Goal: Find specific page/section: Find specific page/section

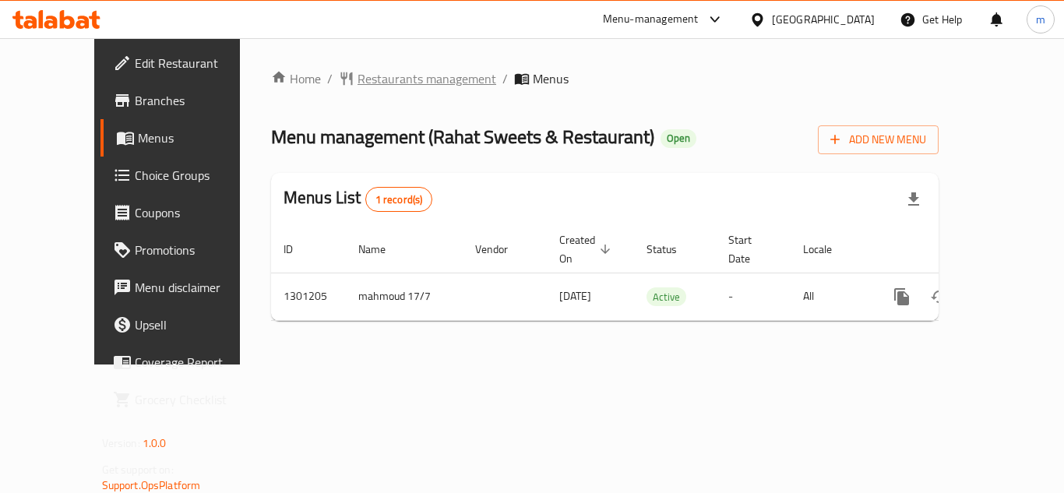
click at [366, 76] on span "Restaurants management" at bounding box center [427, 78] width 139 height 19
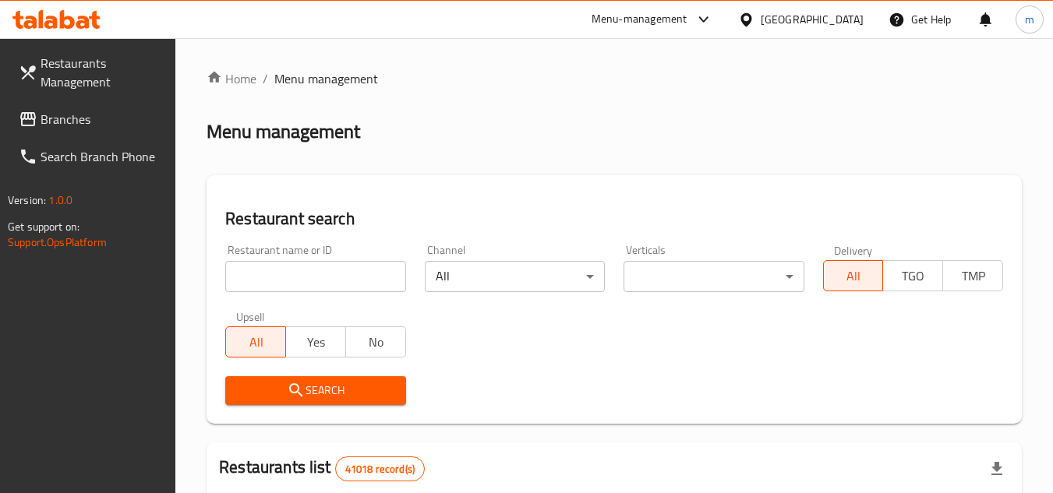
click at [302, 277] on input "search" at bounding box center [315, 276] width 180 height 31
paste input "701036"
type input "701036"
click at [398, 393] on button "Search" at bounding box center [315, 390] width 180 height 29
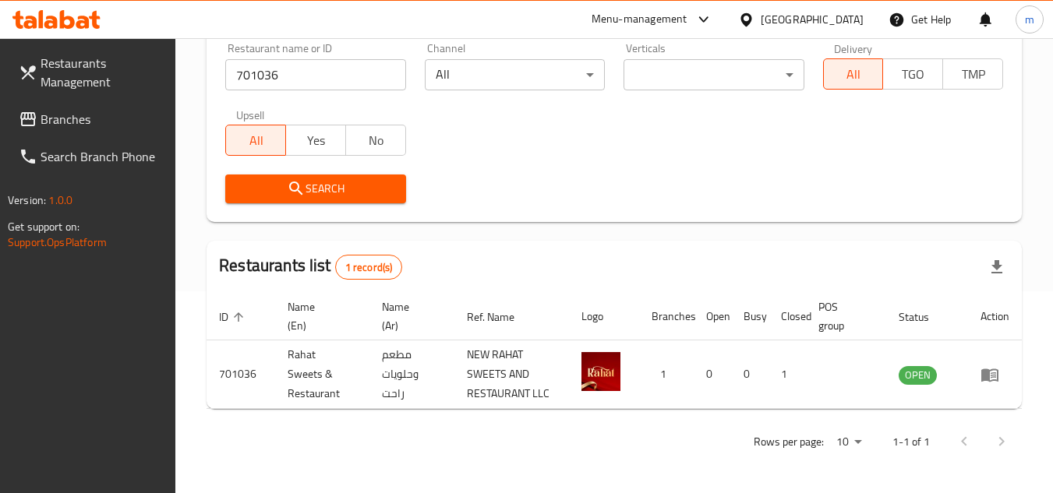
scroll to position [202, 0]
click at [824, 20] on div "[GEOGRAPHIC_DATA]" at bounding box center [812, 19] width 103 height 17
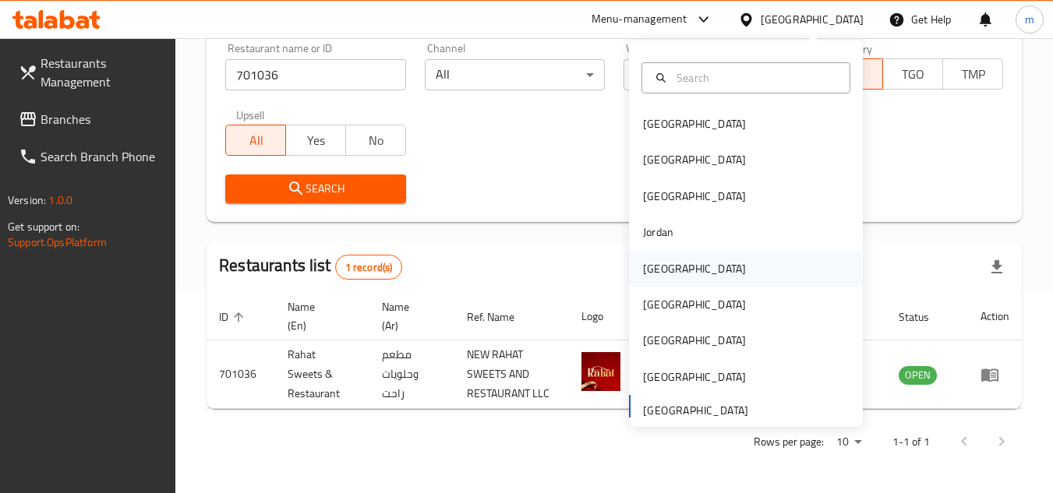
click at [661, 270] on div "[GEOGRAPHIC_DATA]" at bounding box center [694, 268] width 103 height 17
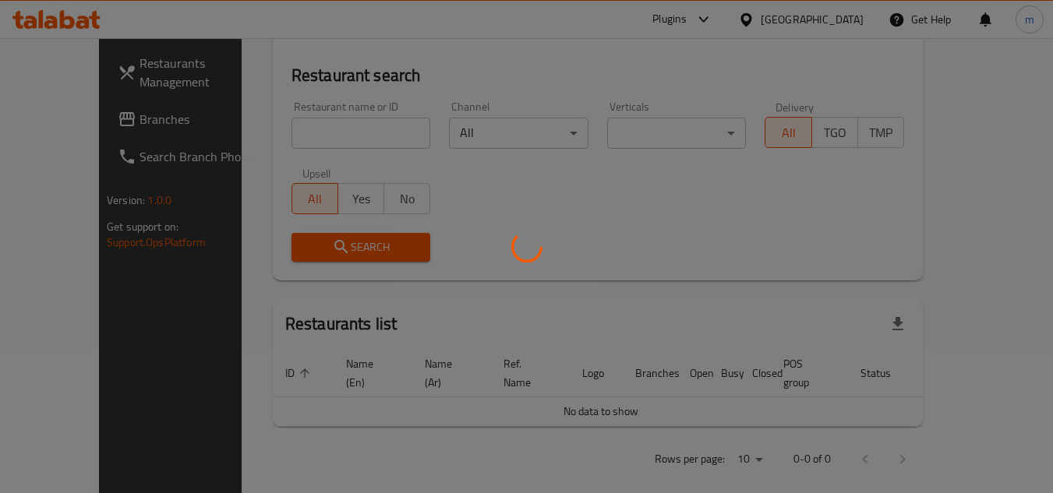
scroll to position [202, 0]
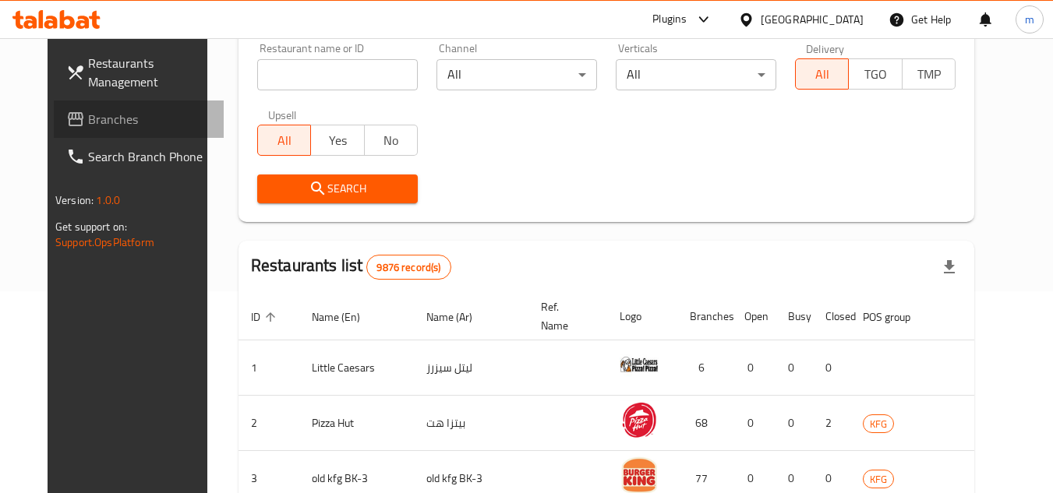
drag, startPoint x: 71, startPoint y: 115, endPoint x: 139, endPoint y: 125, distance: 68.4
click at [88, 115] on span "Branches" at bounding box center [149, 119] width 123 height 19
